Goal: Transaction & Acquisition: Purchase product/service

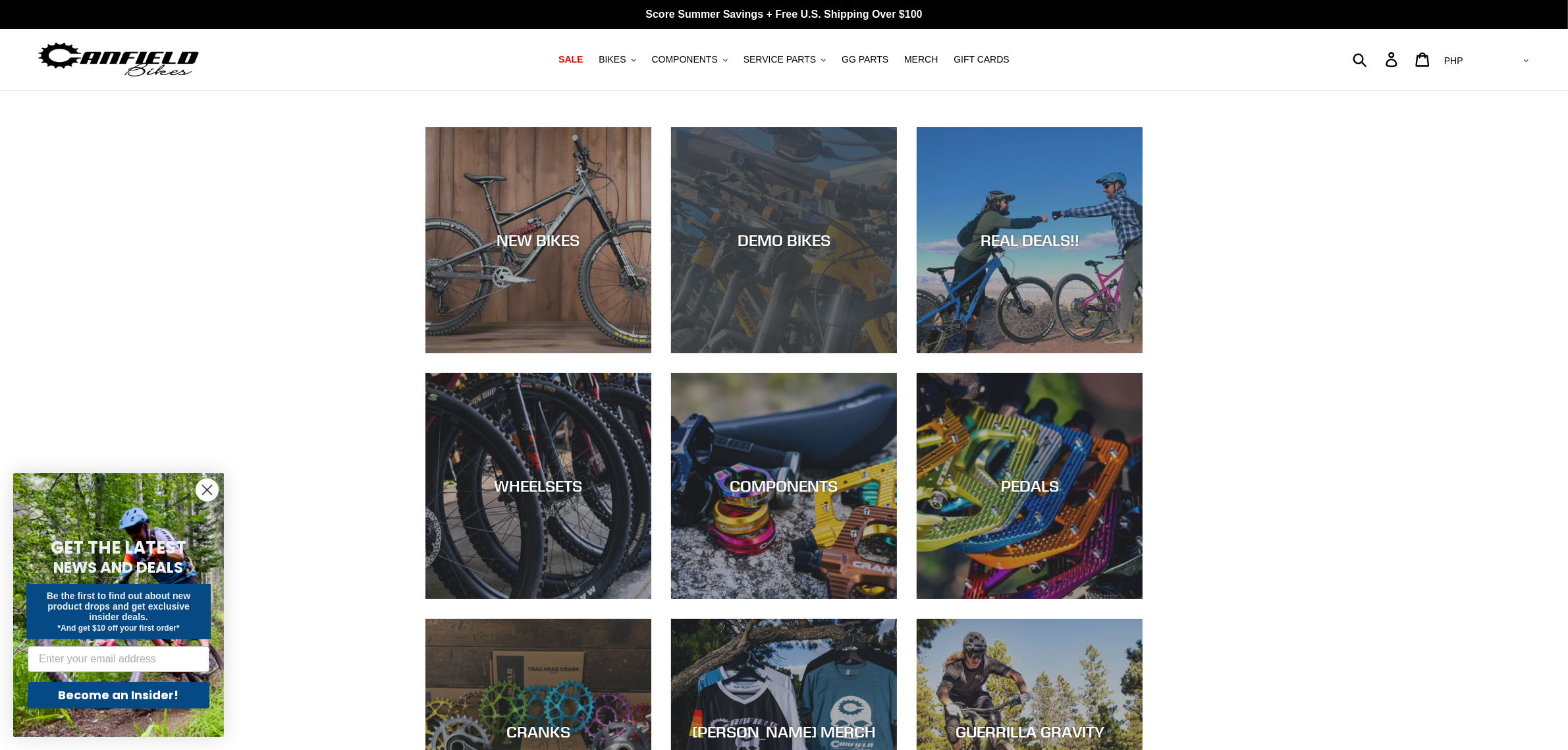
click at [816, 353] on div "DEMO BIKES" at bounding box center [784, 353] width 226 height 0
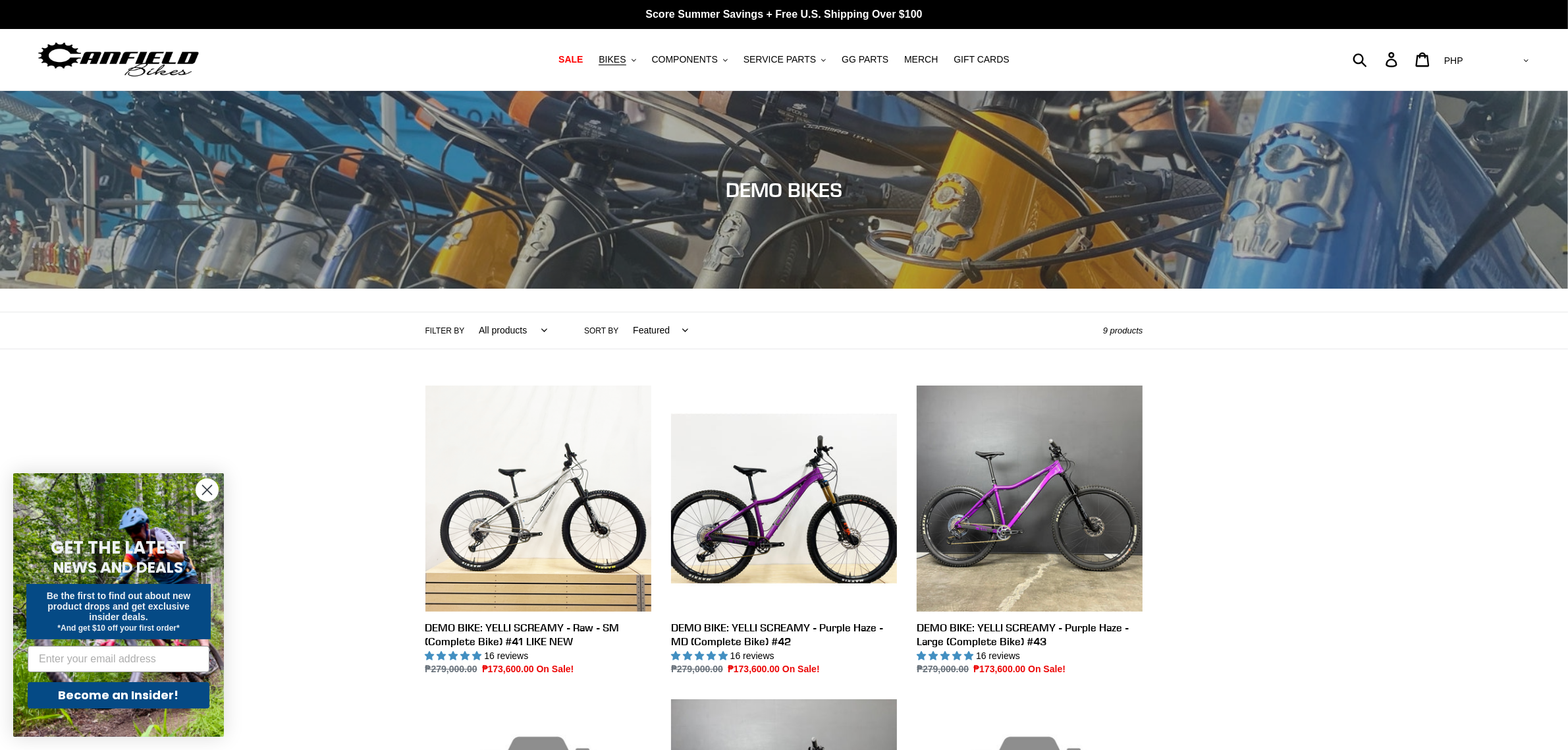
click at [1519, 64] on select "AED AFN ALL AMD ANG AUD AWG AZN [GEOGRAPHIC_DATA] BBD BDT BGN BIF BND [PERSON_N…" at bounding box center [1486, 60] width 93 height 24
select select "USD"
click at [1493, 49] on select "AED AFN ALL AMD ANG AUD AWG AZN BAM BBD BDT BGN BIF BND BOB BSD BWP BZD CAD CDF…" at bounding box center [1486, 60] width 93 height 24
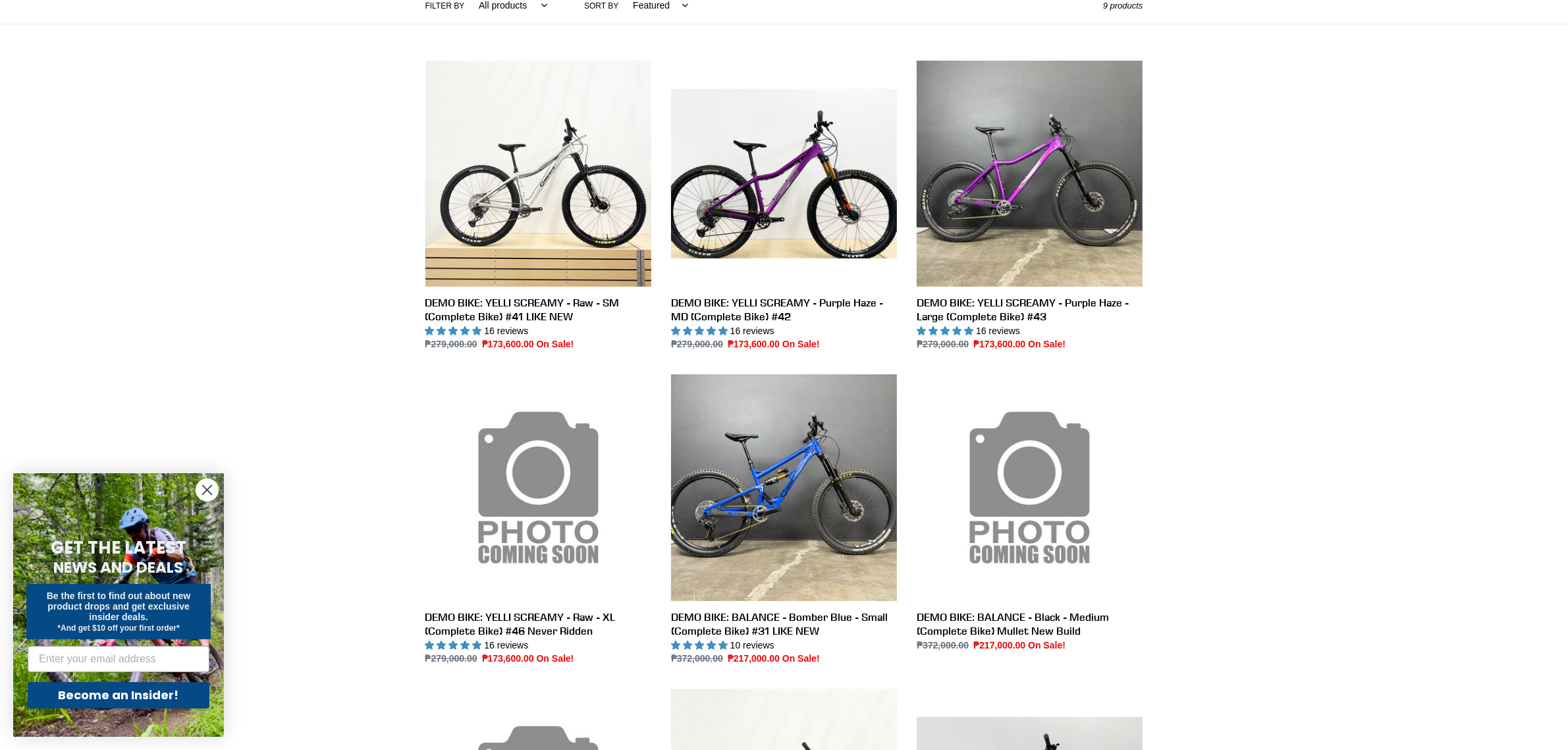
scroll to position [329, 0]
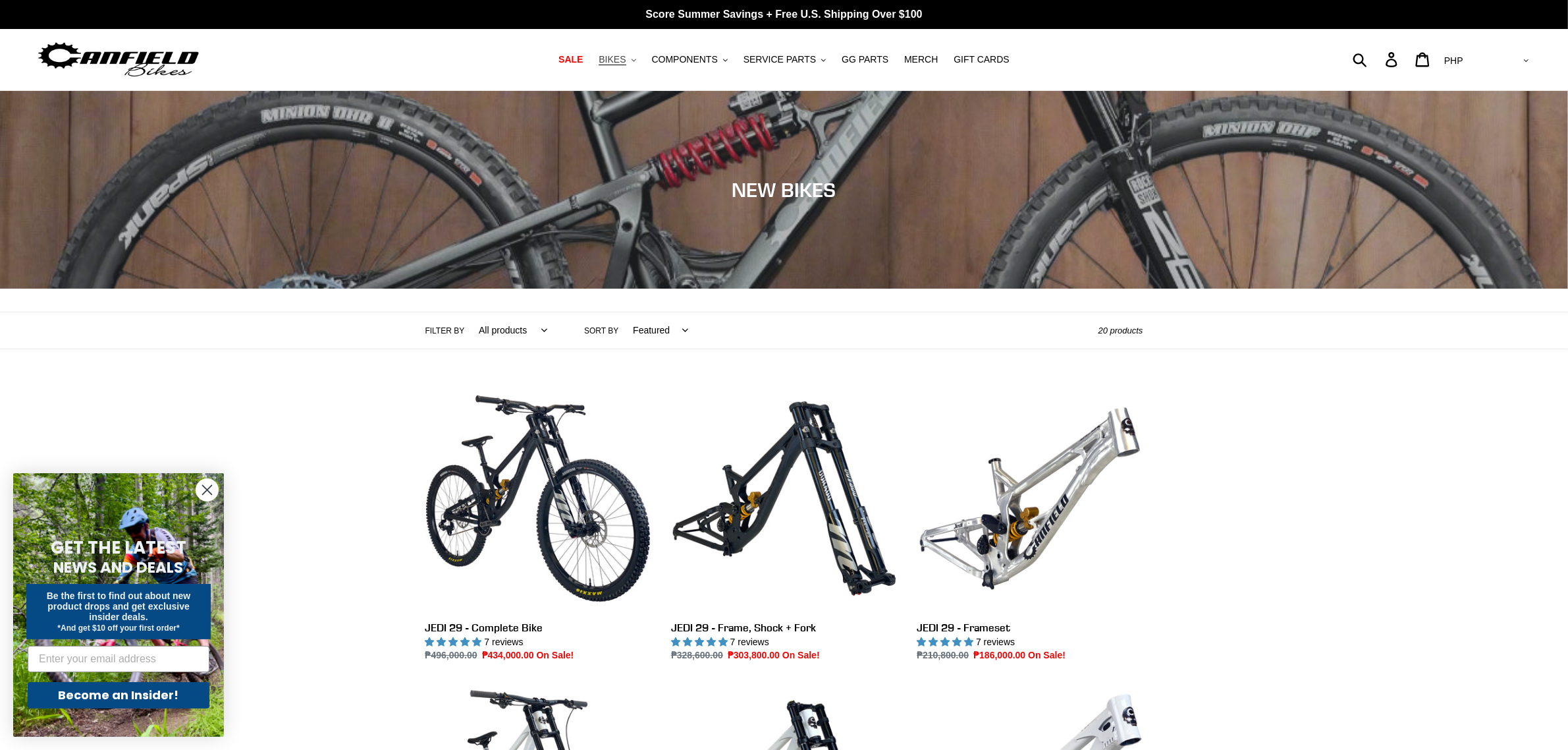
click at [626, 55] on span "BIKES" at bounding box center [612, 60] width 27 height 11
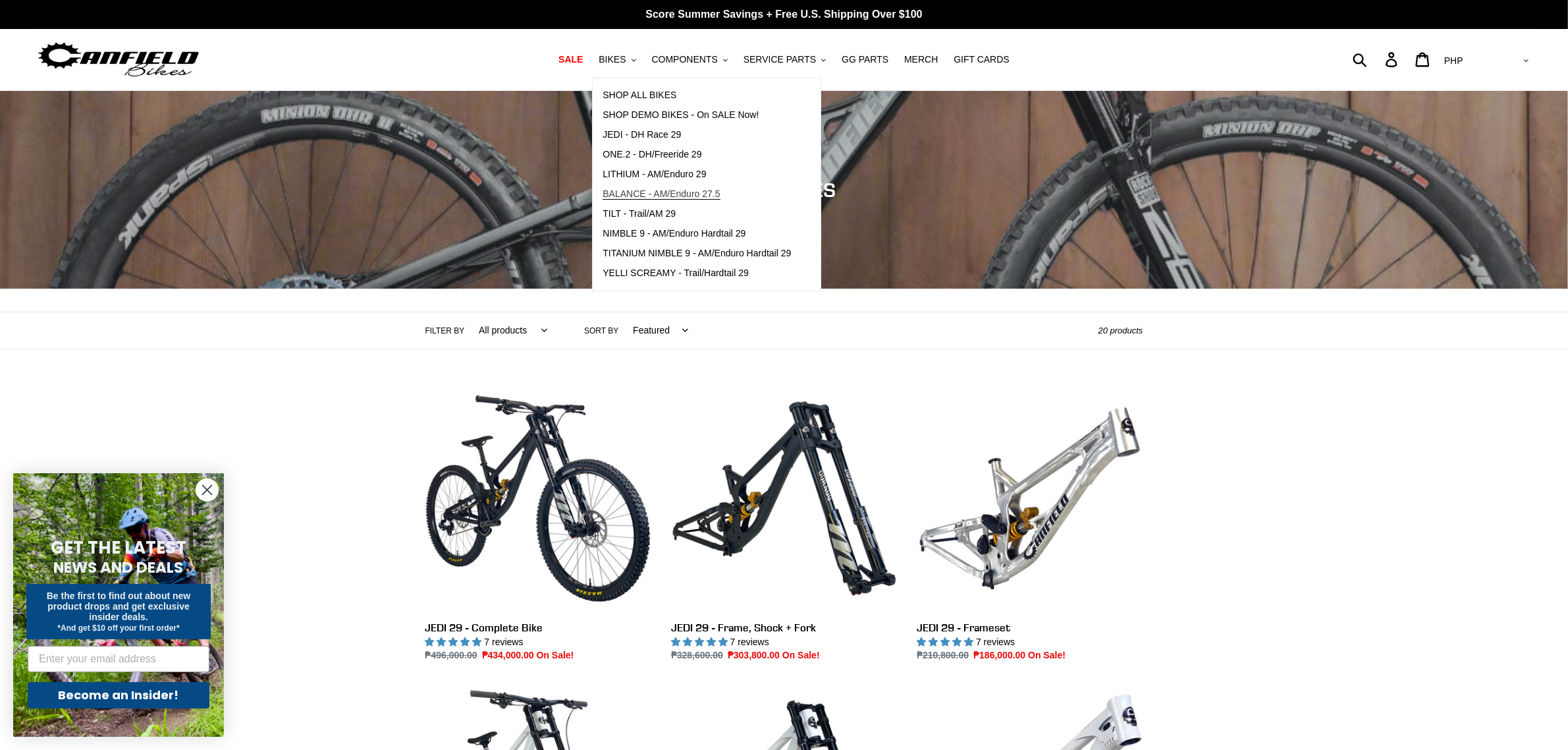
click at [666, 193] on span "BALANCE - AM/Enduro 27.5" at bounding box center [661, 194] width 117 height 11
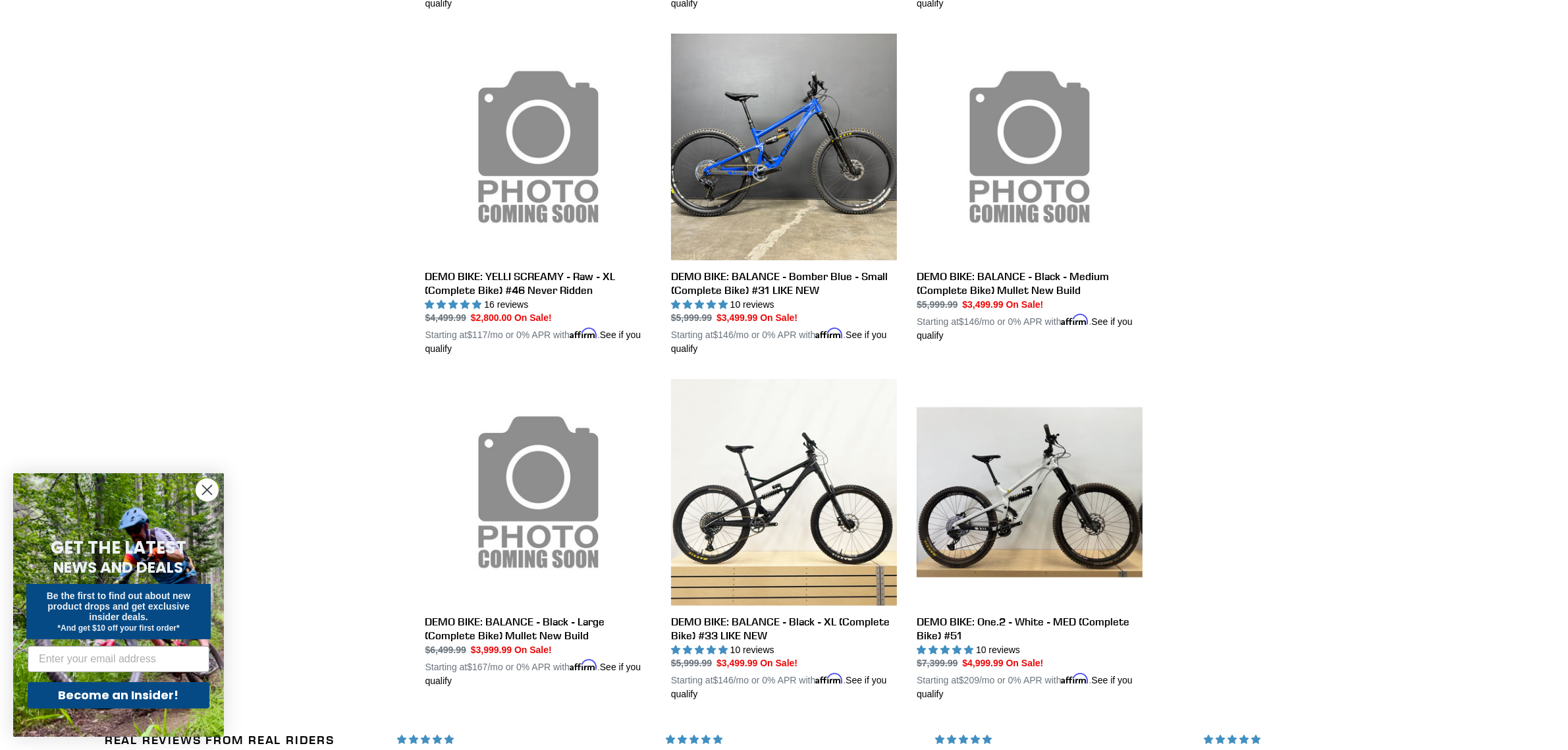
scroll to position [659, 0]
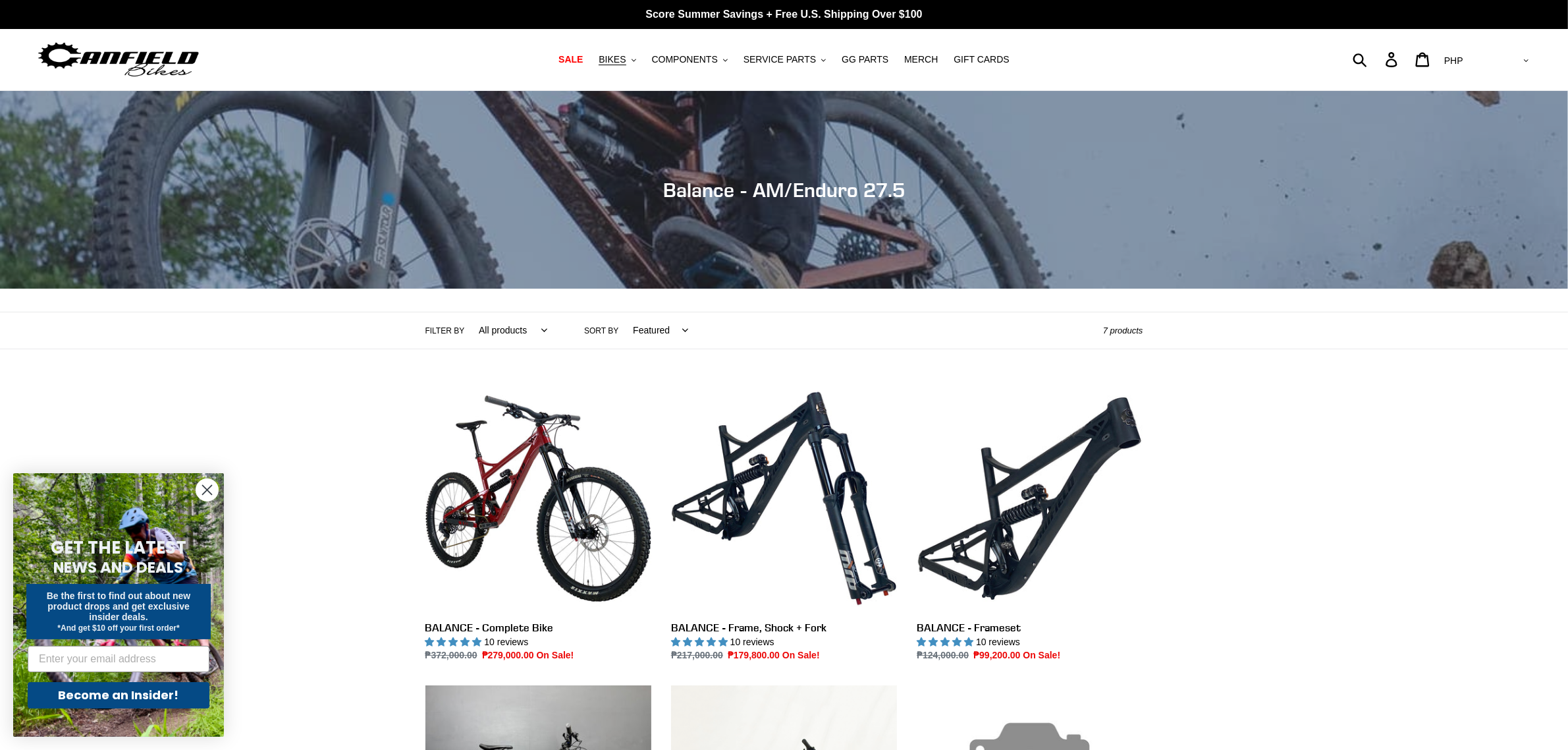
click at [1498, 57] on select "AED AFN ALL AMD ANG AUD AWG AZN BAM BBD BDT BGN BIF BND BOB BSD BWP BZD CAD CDF…" at bounding box center [1486, 60] width 93 height 24
select select "USD"
click at [1493, 49] on select "AED AFN ALL AMD ANG AUD AWG AZN BAM BBD BDT BGN BIF BND BOB BSD BWP BZD CAD CDF…" at bounding box center [1486, 60] width 93 height 24
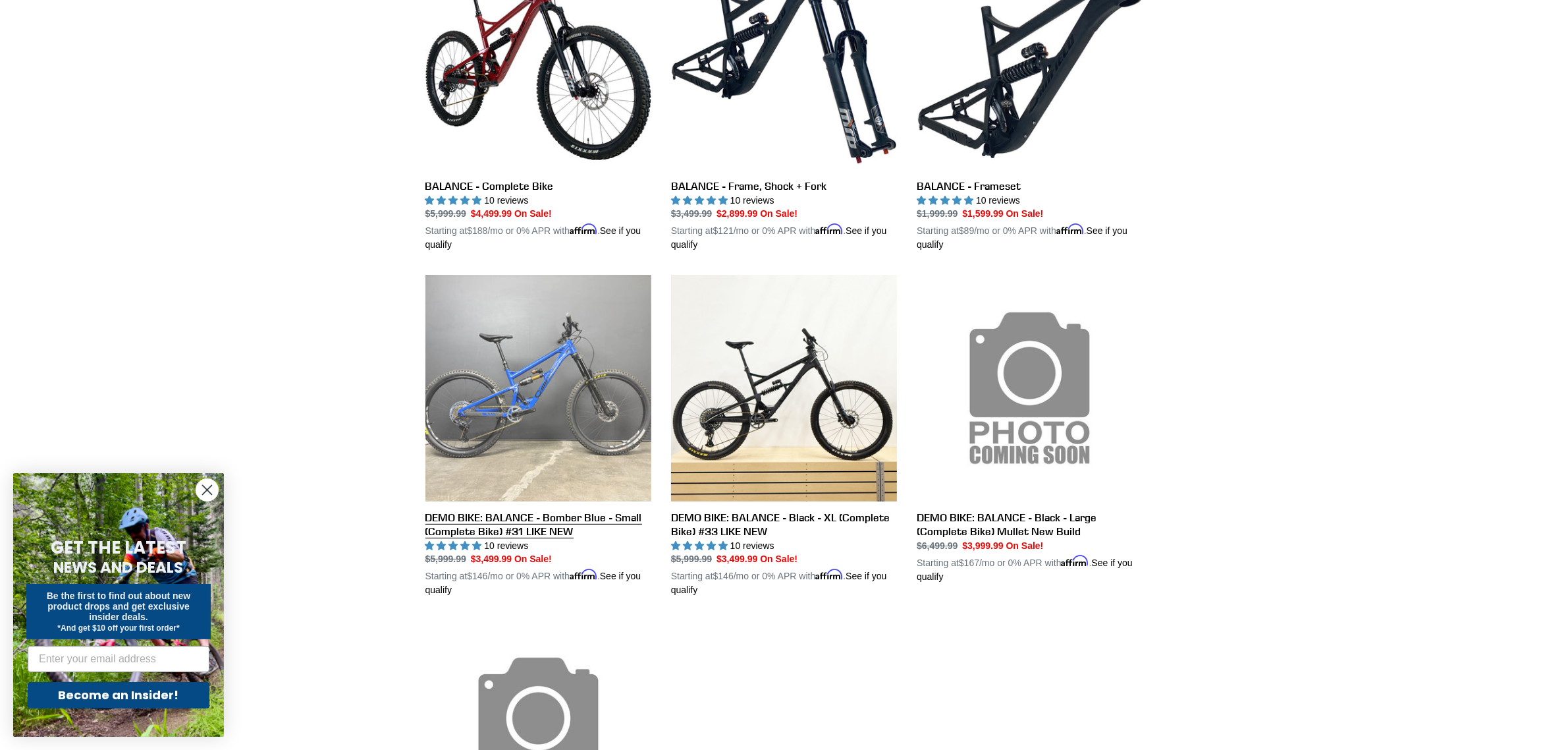
scroll to position [411, 0]
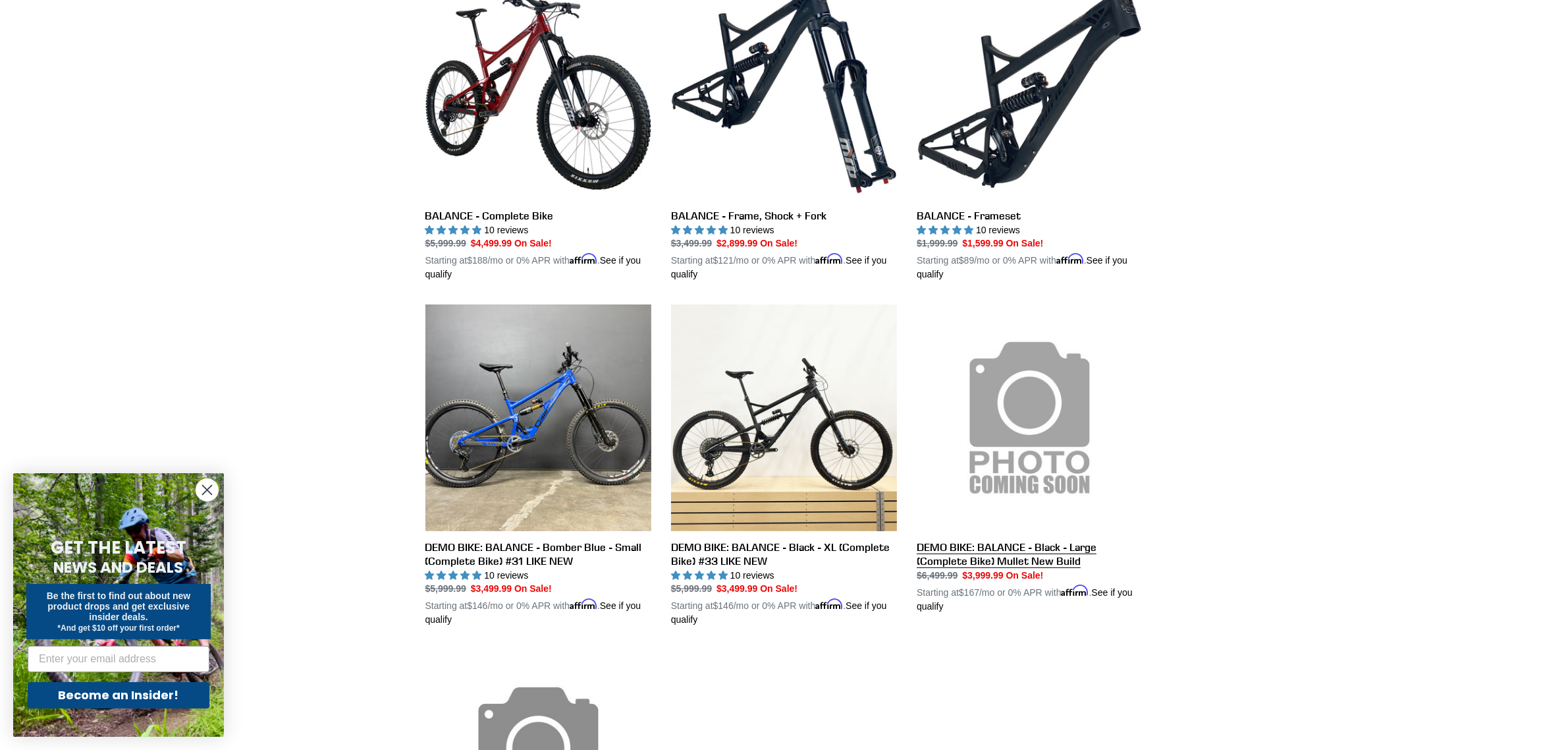
click at [1025, 556] on link "DEMO BIKE: BALANCE - Black - Large (Complete Bike) Mullet New Build" at bounding box center [1030, 459] width 226 height 308
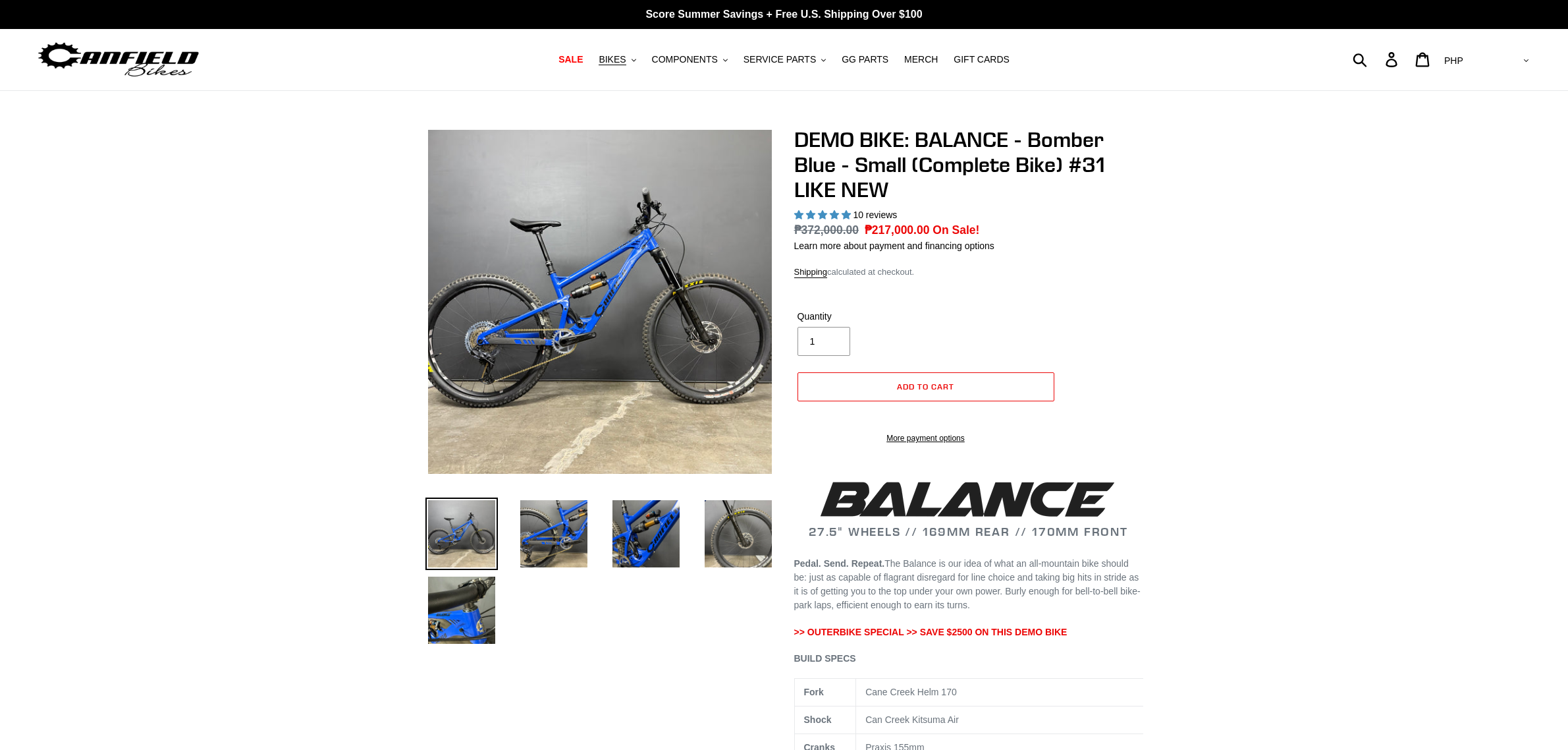
select select "highest-rating"
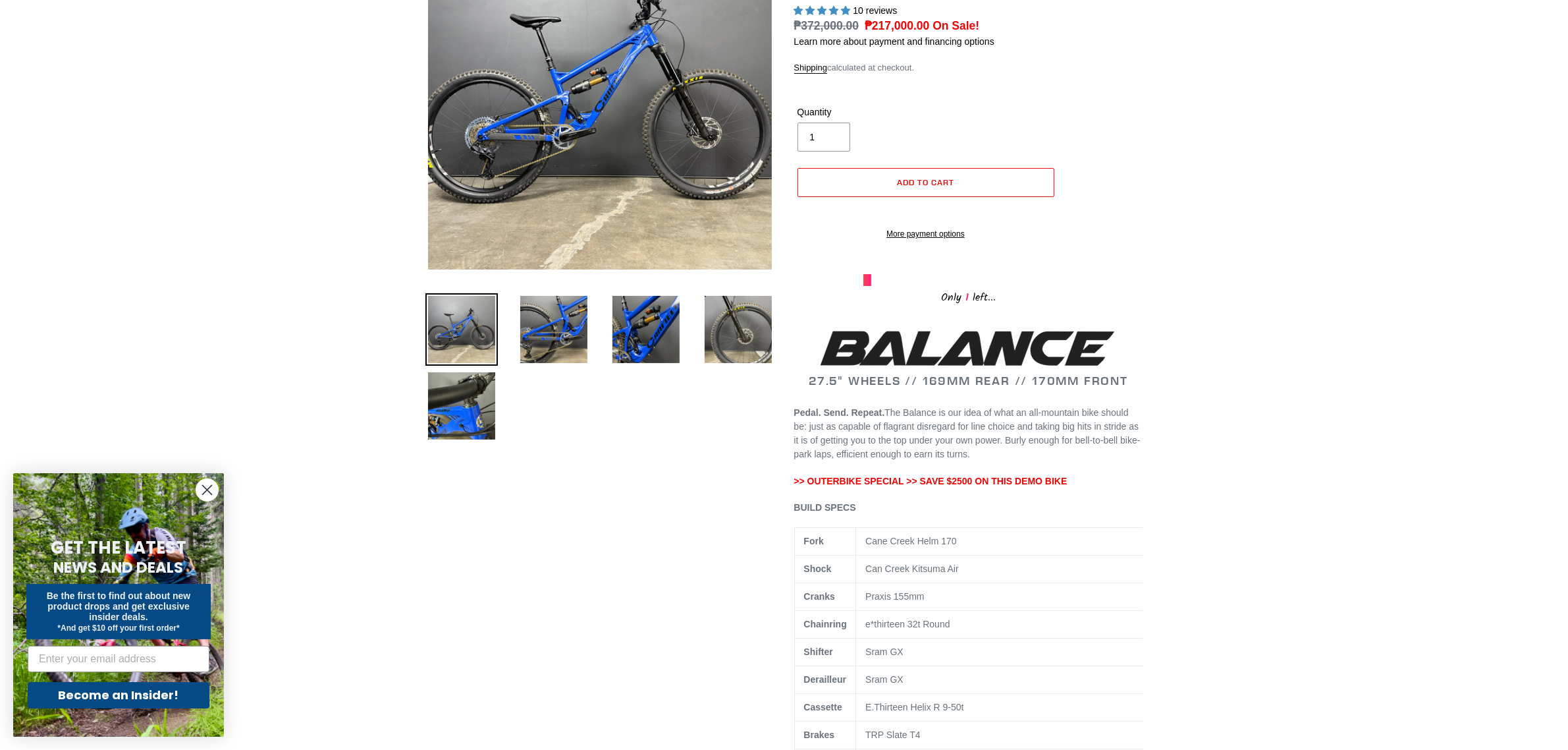
scroll to position [165, 0]
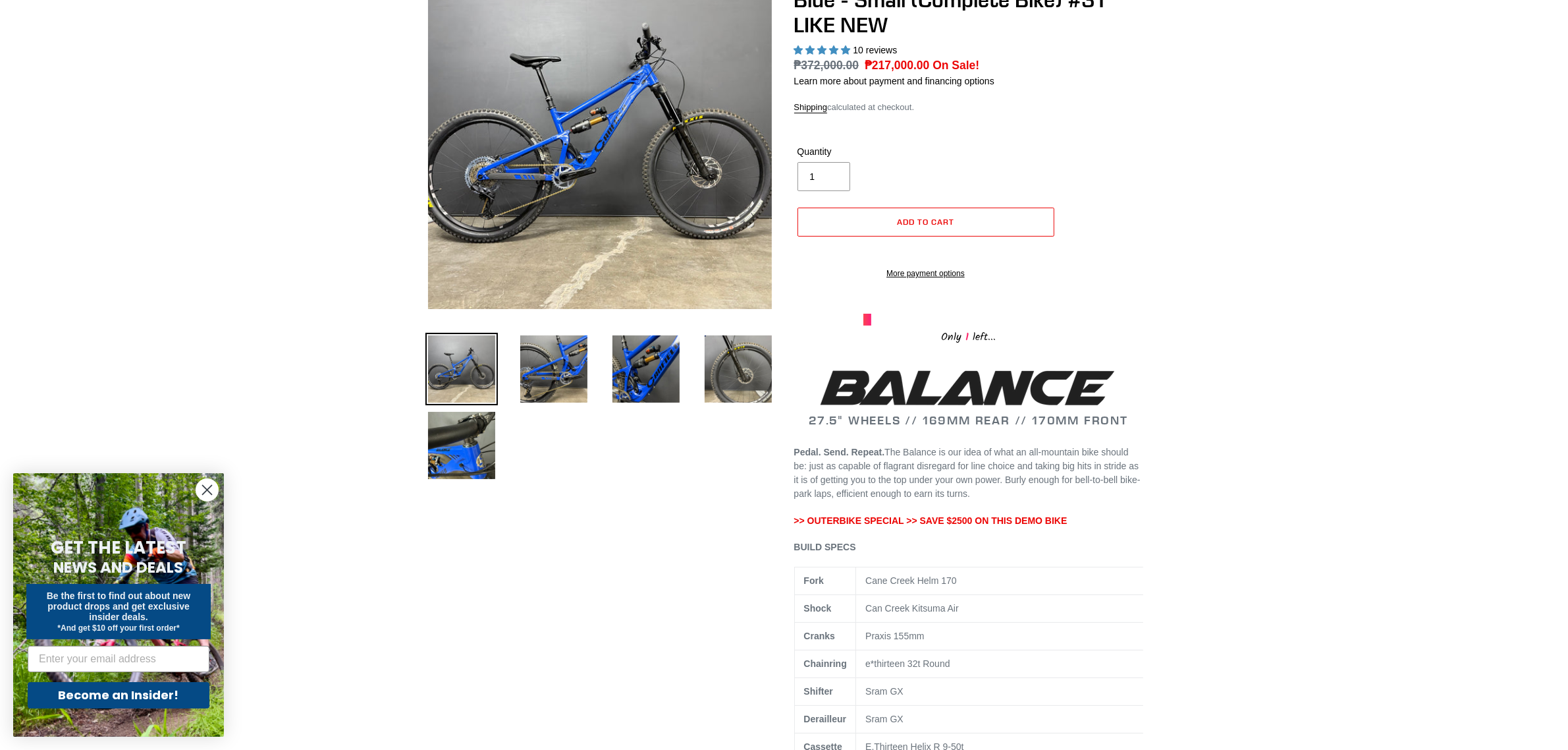
drag, startPoint x: 794, startPoint y: 471, endPoint x: 1025, endPoint y: 504, distance: 233.3
click at [1025, 501] on p "Pedal. Send. Repeat. The Balance is our idea of what an all-mountain bike shoul…" at bounding box center [968, 473] width 349 height 55
copy p "Pedal. Send. Repeat. The Balance is our idea of what an all-mountain bike shoul…"
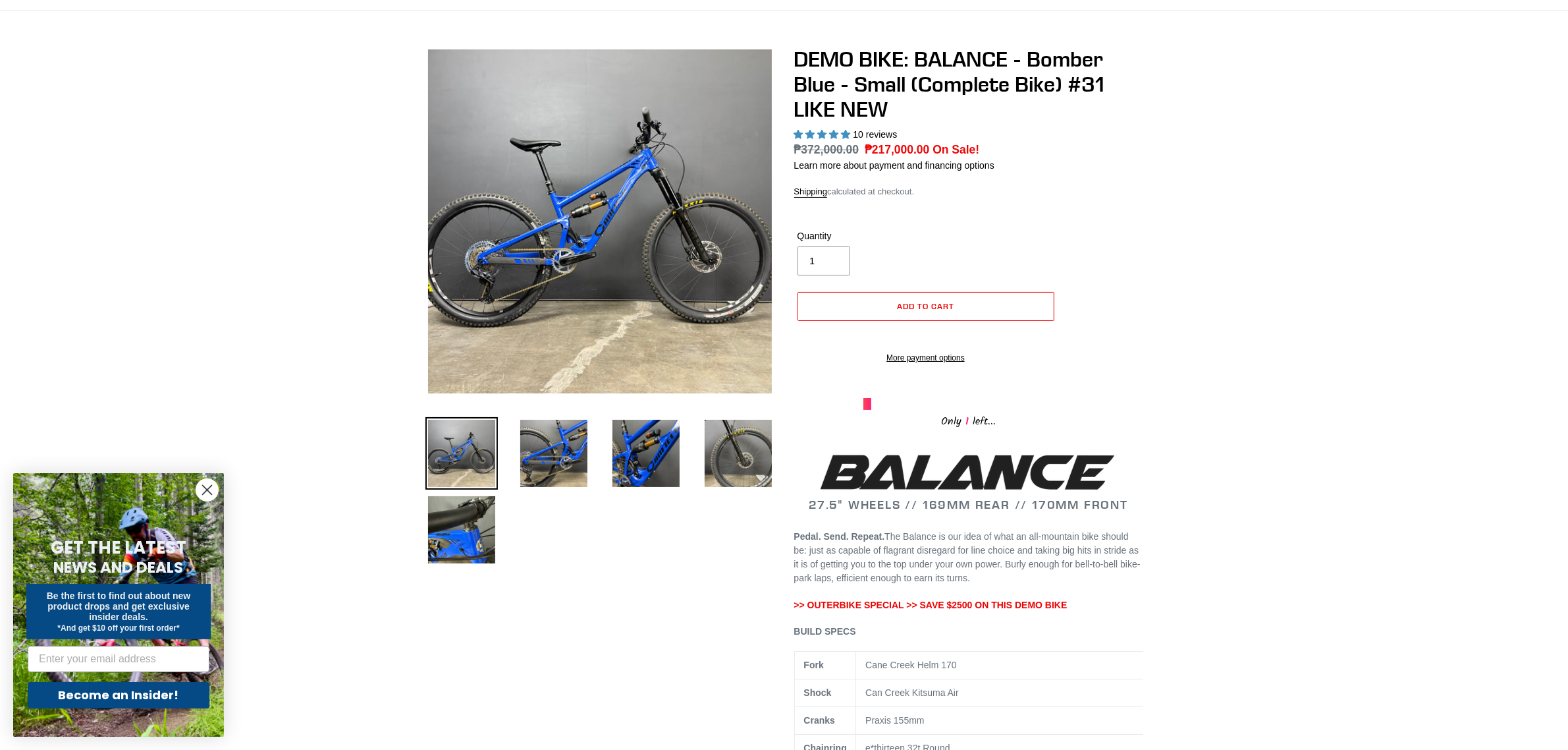
scroll to position [0, 0]
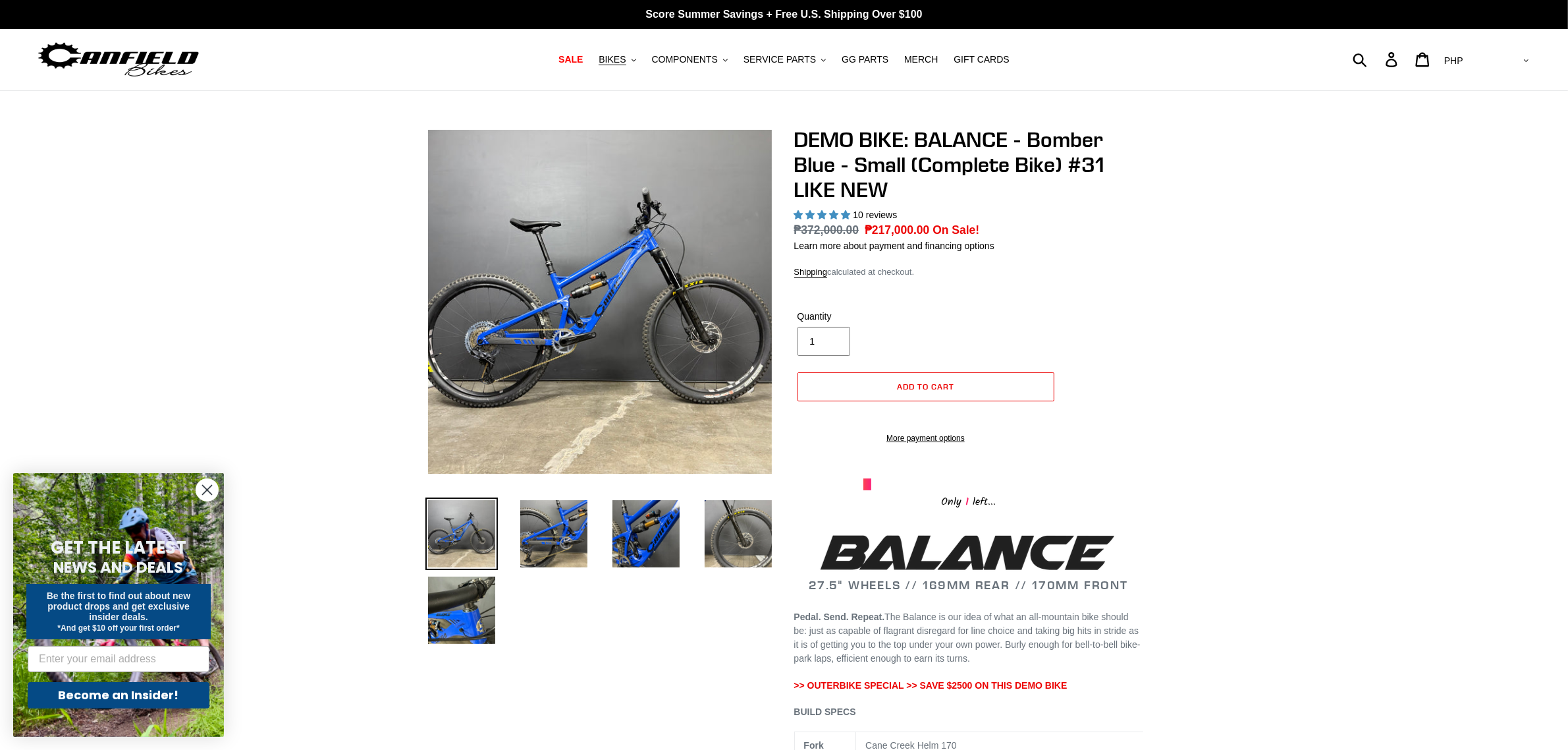
click at [642, 63] on button "BIKES .cls-1{fill:#231f20}" at bounding box center [617, 59] width 50 height 18
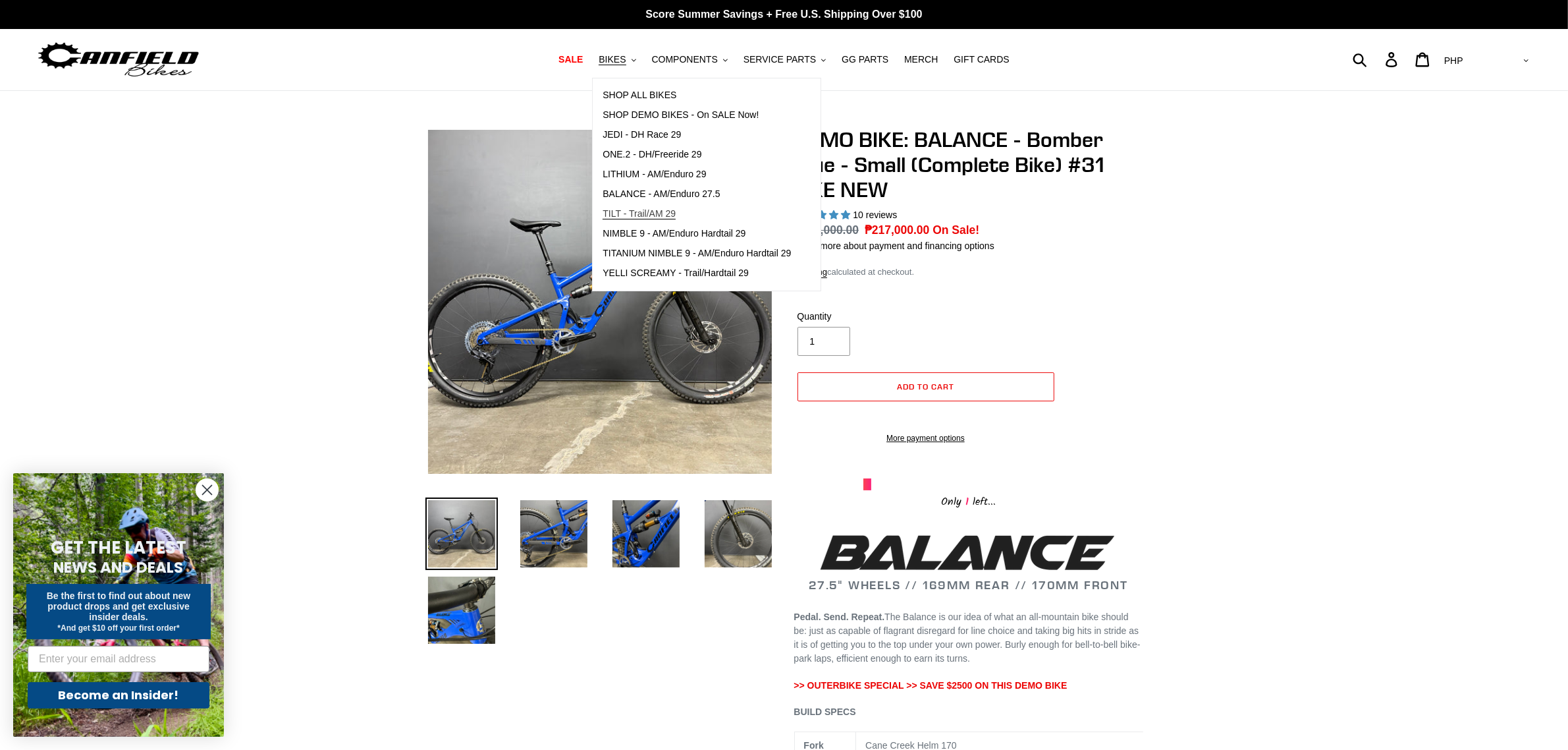
click at [667, 205] on link "TILT - Trail/AM 29" at bounding box center [696, 215] width 208 height 20
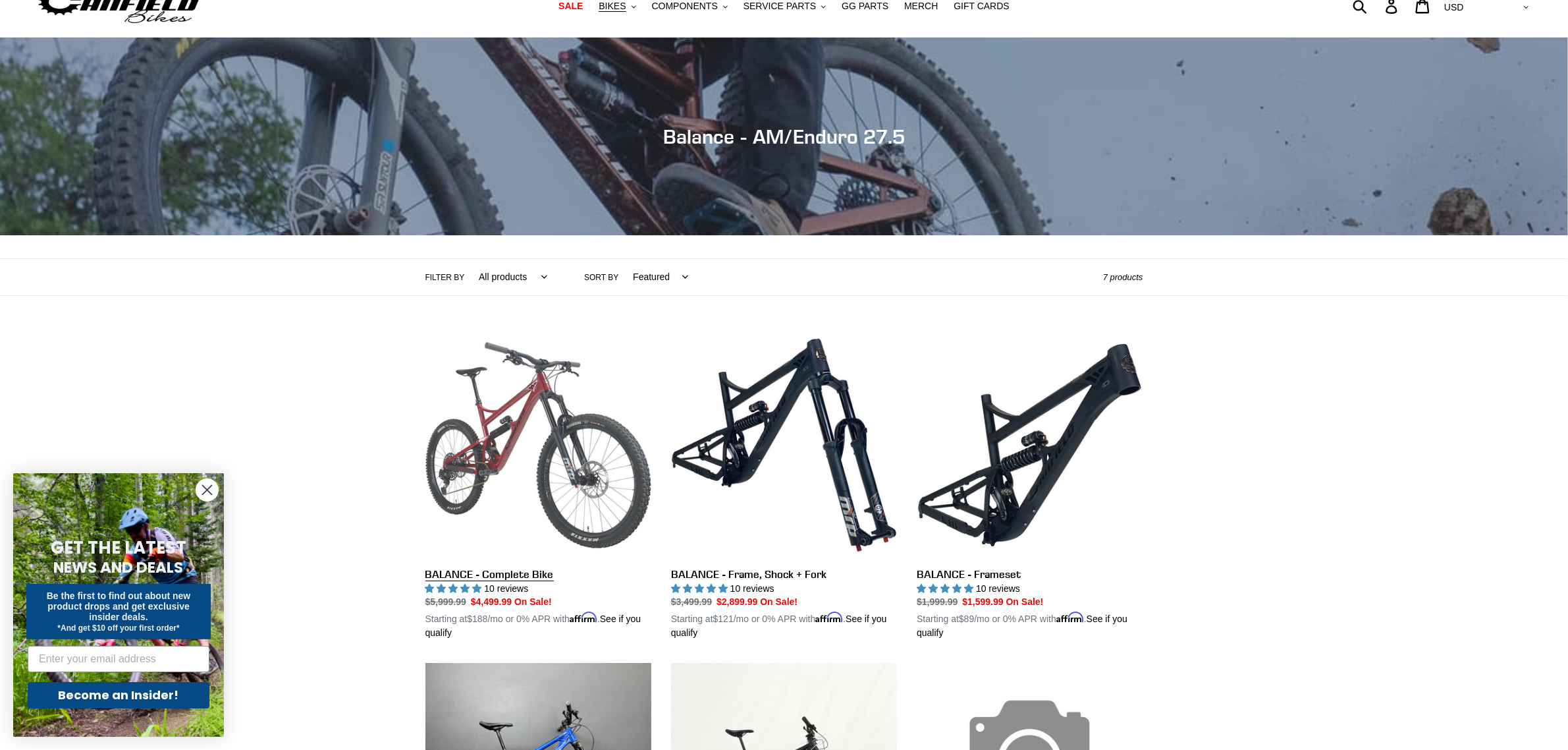
scroll to position [82, 0]
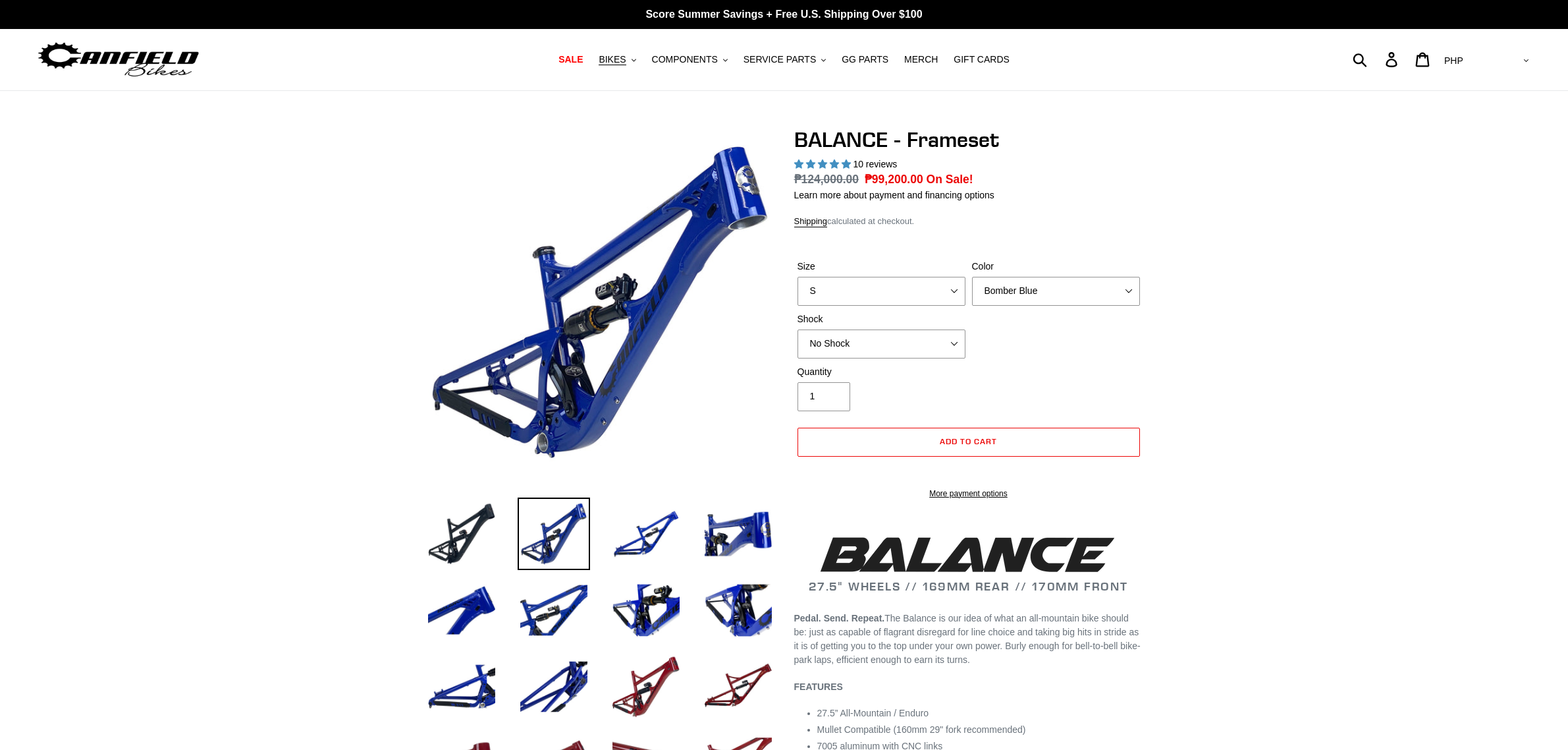
select select "highest-rating"
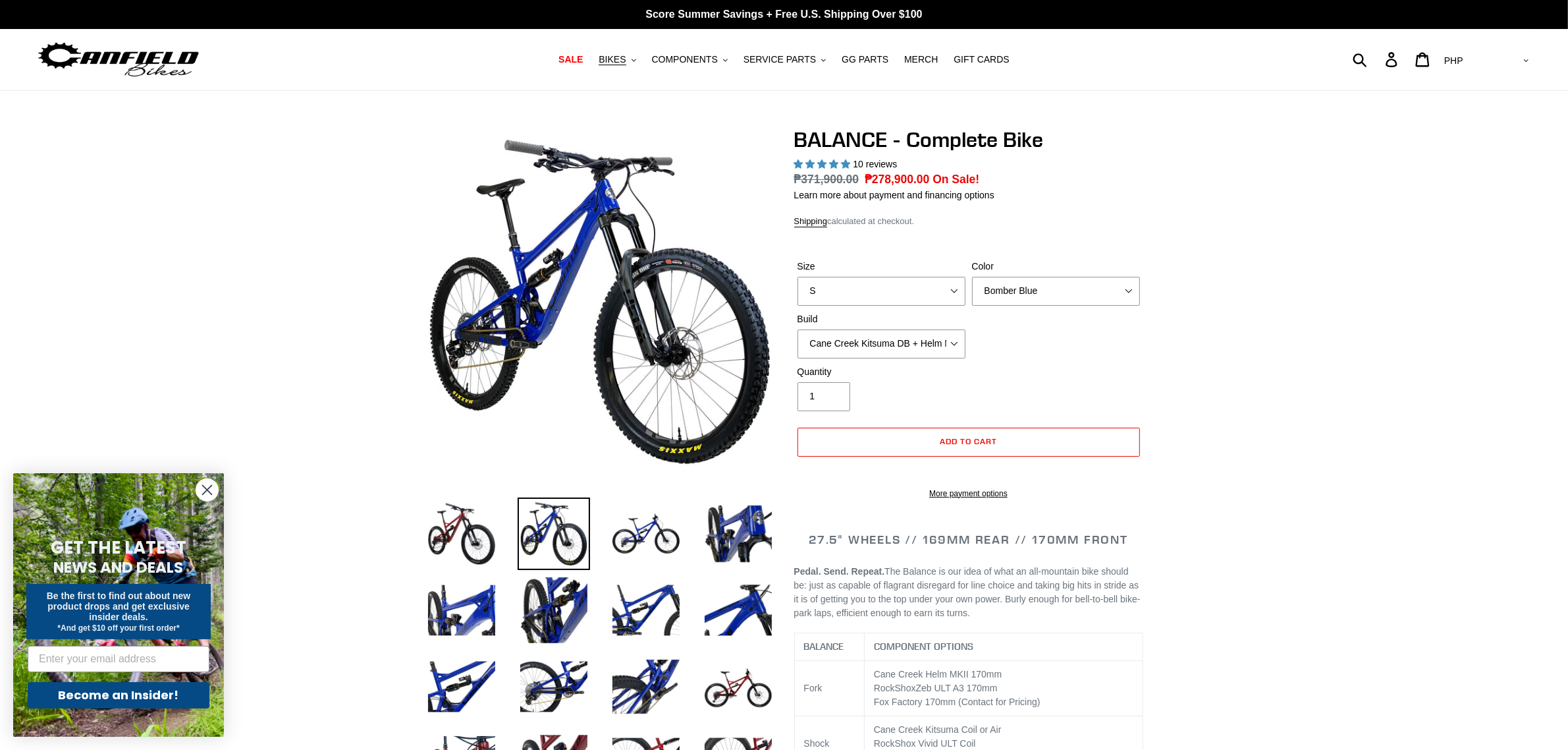
scroll to position [165, 0]
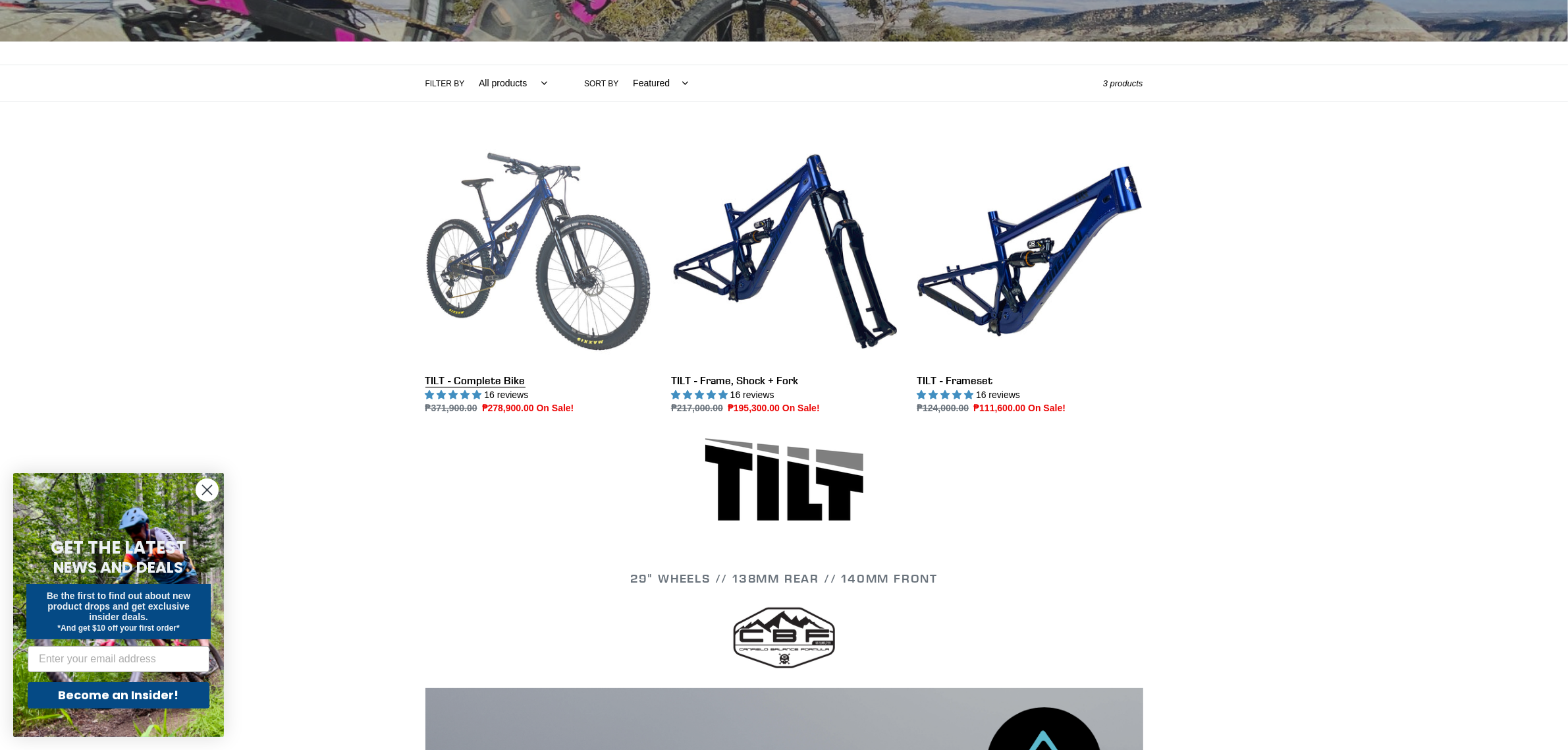
click at [577, 336] on link "TILT - Complete Bike" at bounding box center [538, 277] width 226 height 277
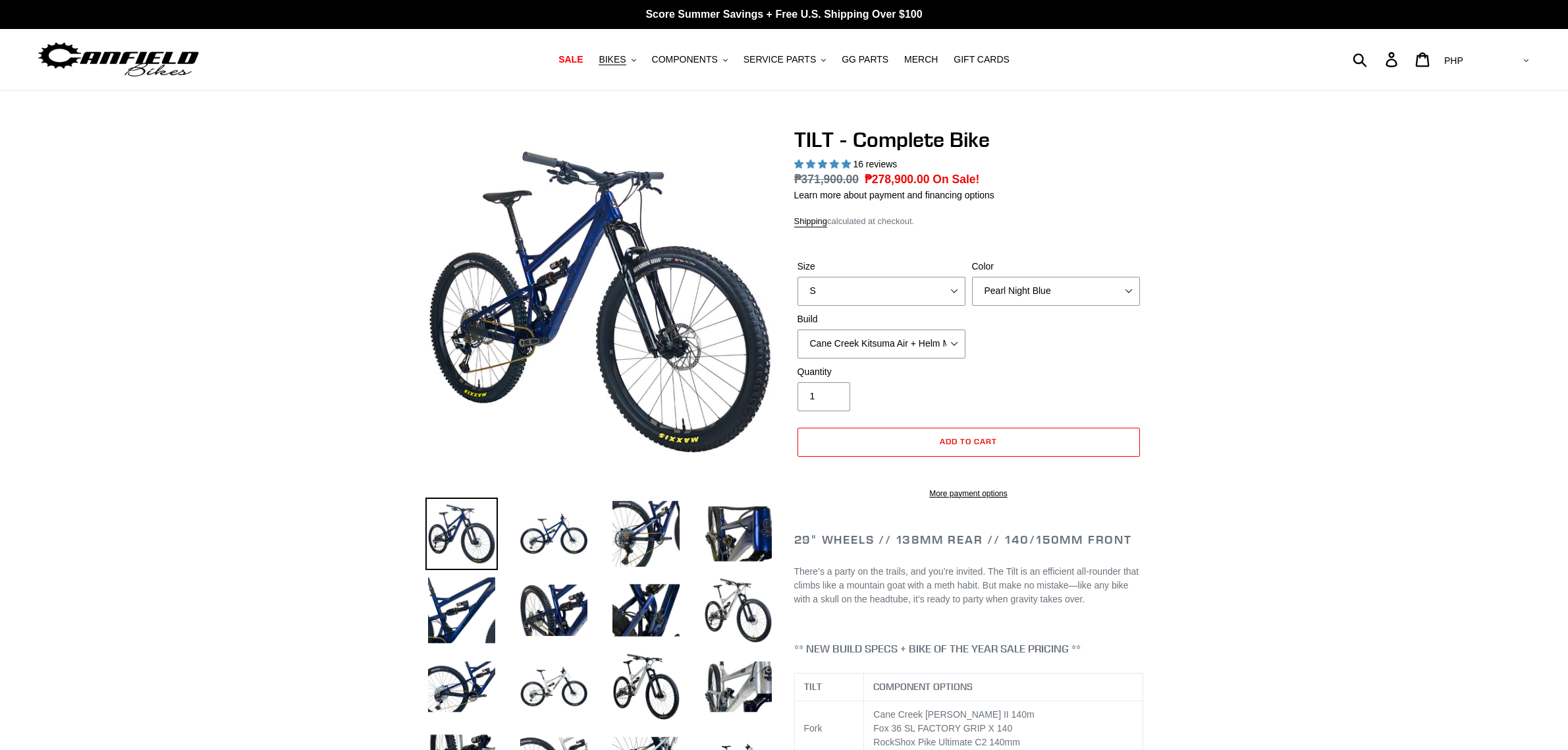
select select "highest-rating"
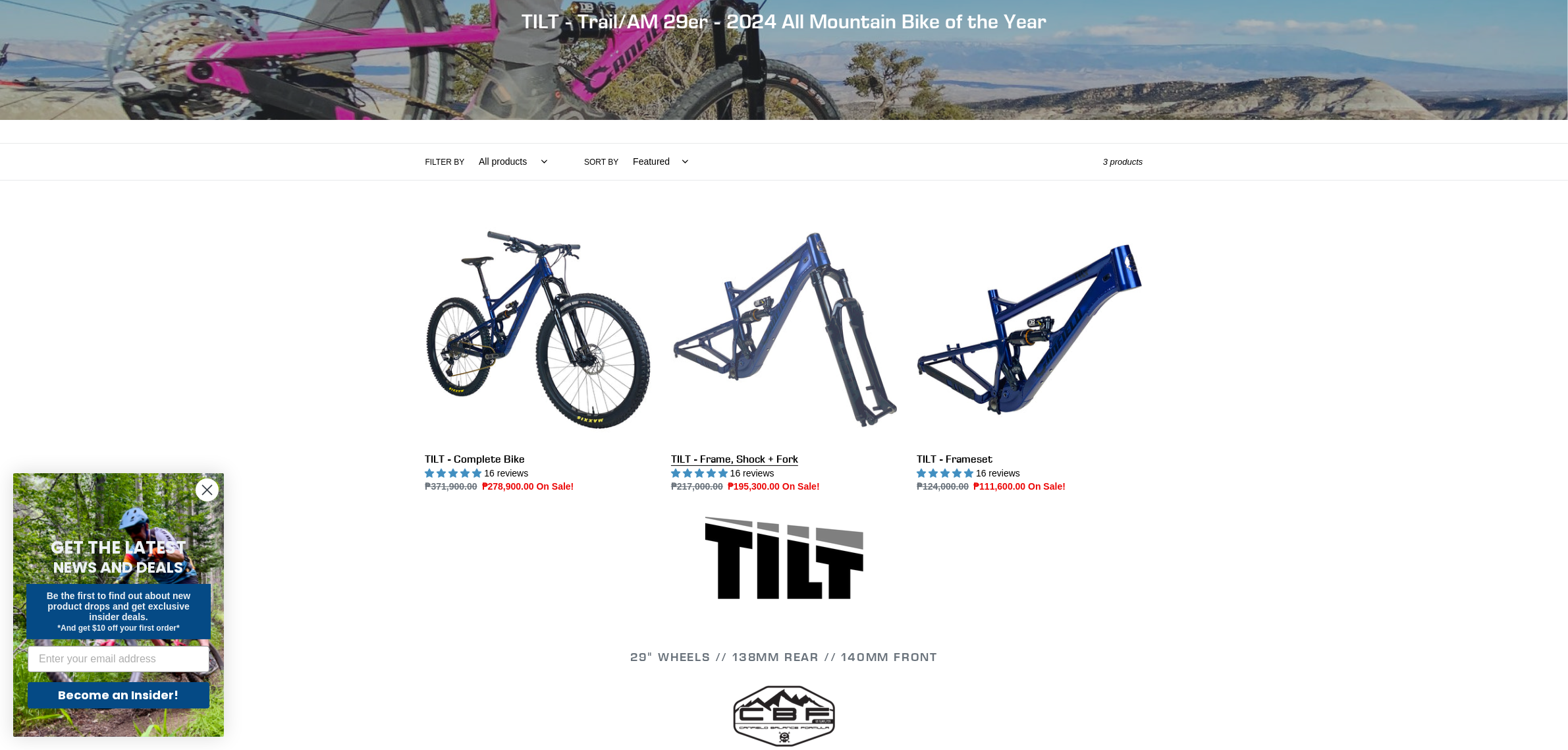
scroll to position [165, 0]
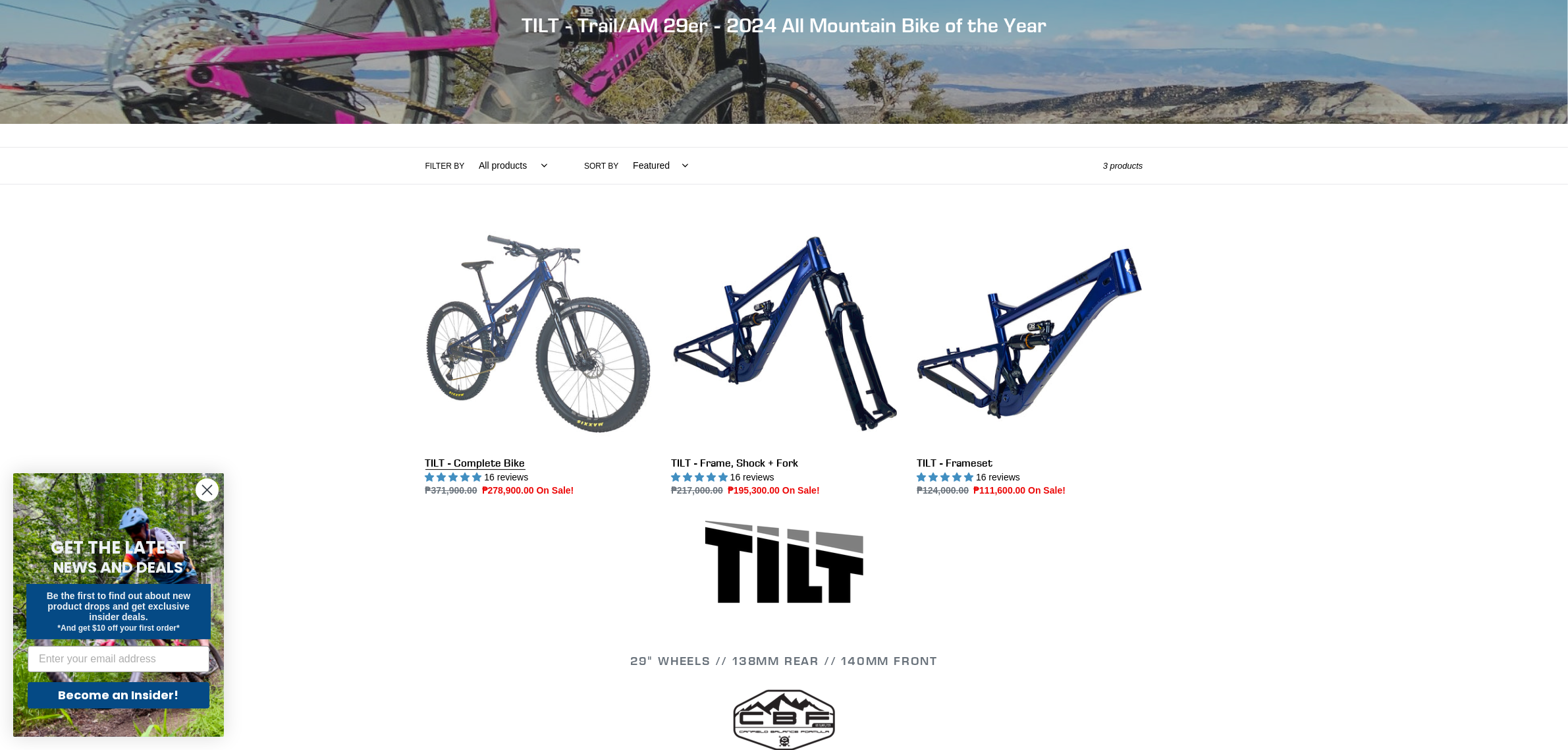
click at [492, 398] on link "TILT - Complete Bike" at bounding box center [538, 360] width 226 height 277
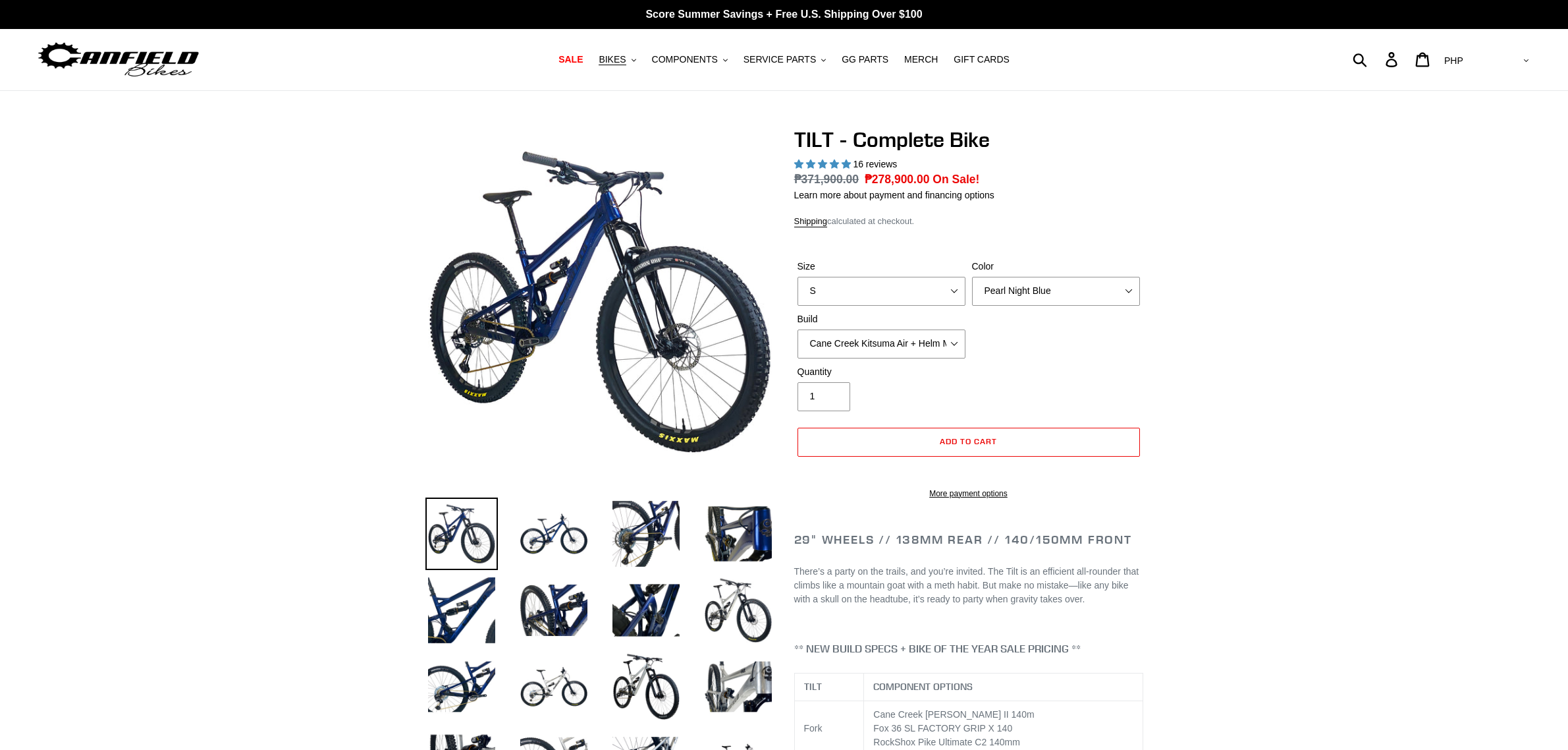
select select "highest-rating"
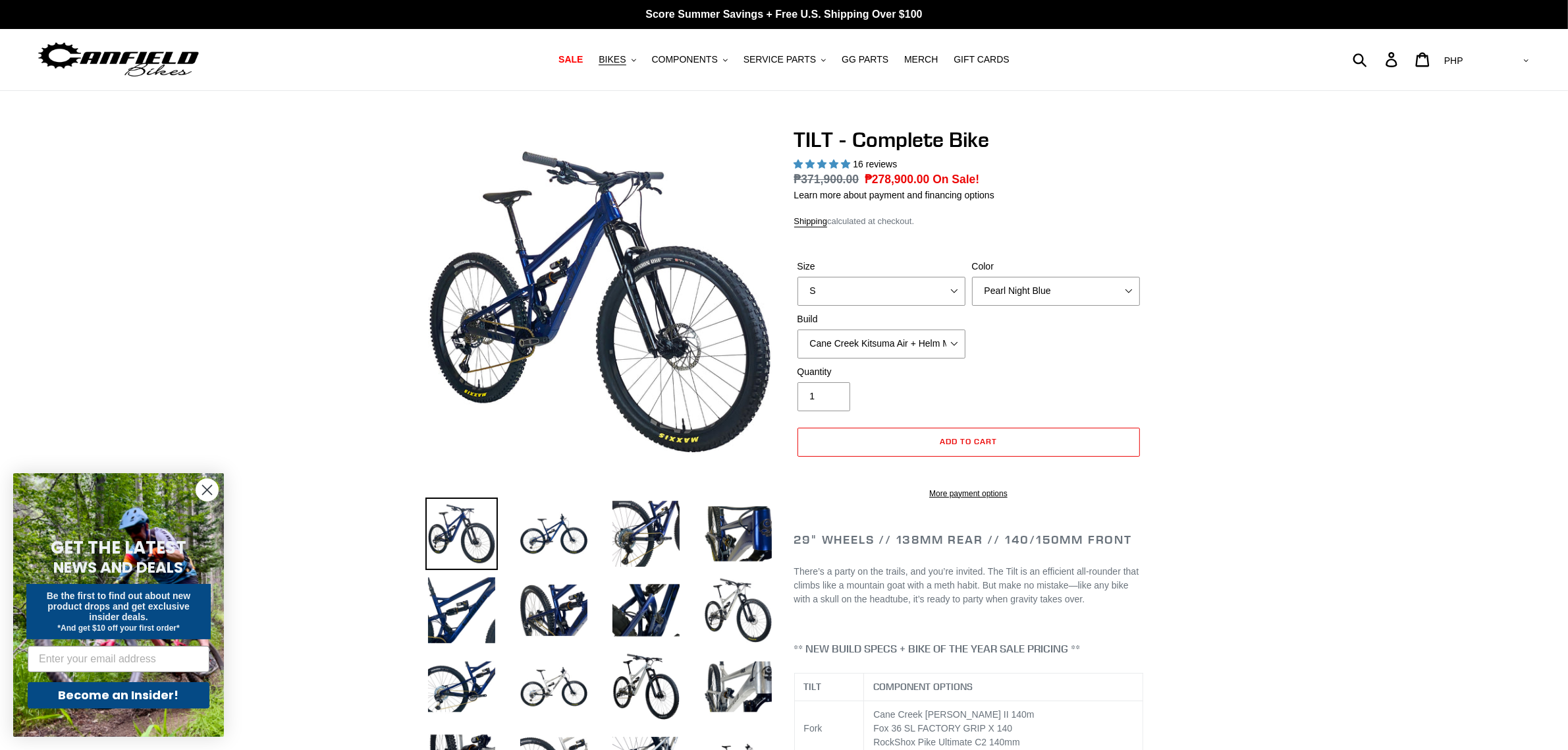
click at [201, 491] on circle "Close dialog" at bounding box center [207, 490] width 22 height 22
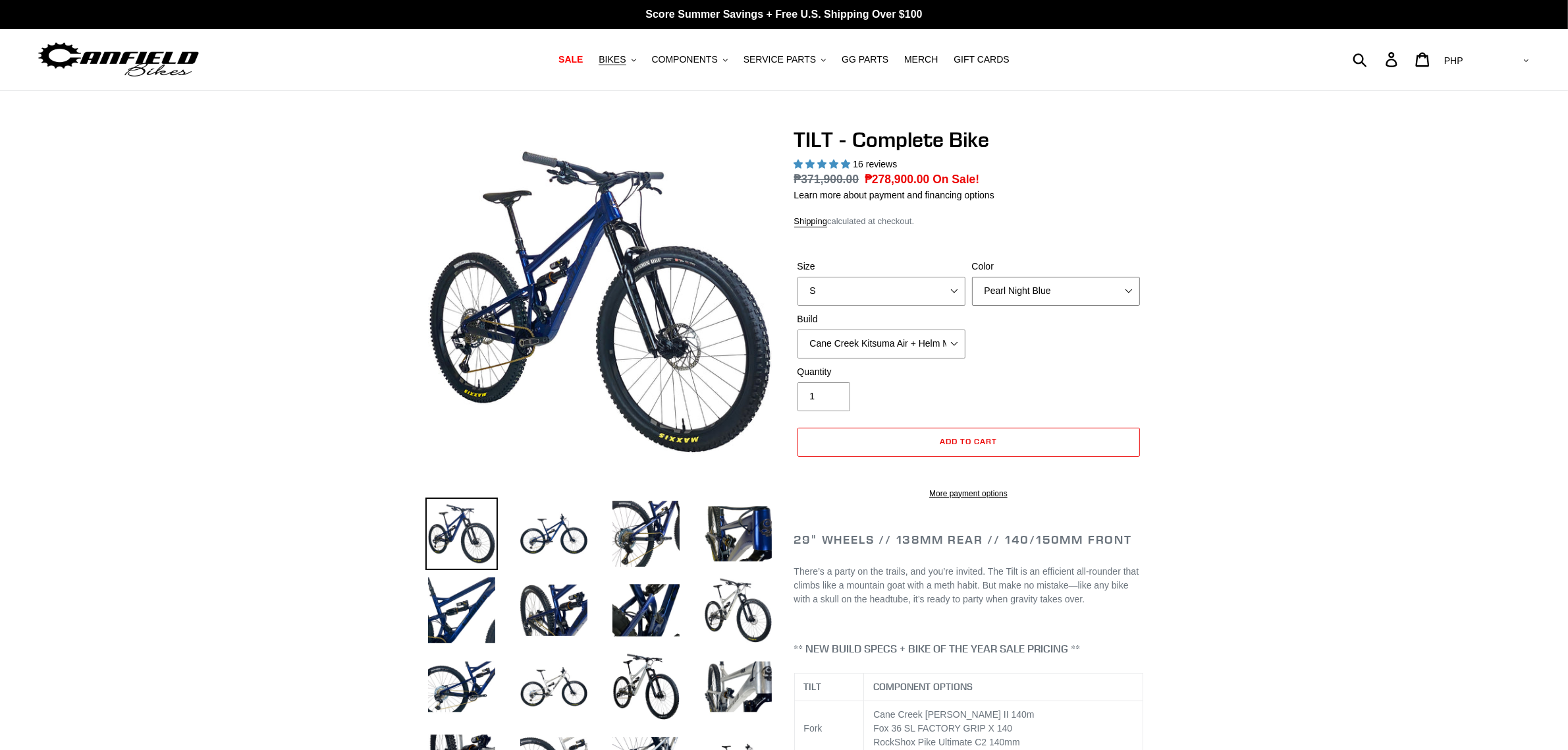
click at [1088, 288] on select "Pearl Night Blue Stealth Silver Raw" at bounding box center [1056, 291] width 168 height 29
select select "Stealth Silver"
click at [972, 277] on select "Pearl Night Blue Stealth Silver Raw" at bounding box center [1056, 291] width 168 height 29
click at [939, 349] on select "Cane Creek Kitsuma Air + Helm MKII 140 + SRAM GX Cane Creek Kitsuma Air + Helm …" at bounding box center [882, 343] width 168 height 29
click at [1119, 390] on div "Quantity 1" at bounding box center [968, 391] width 349 height 53
